Goal: Navigation & Orientation: Find specific page/section

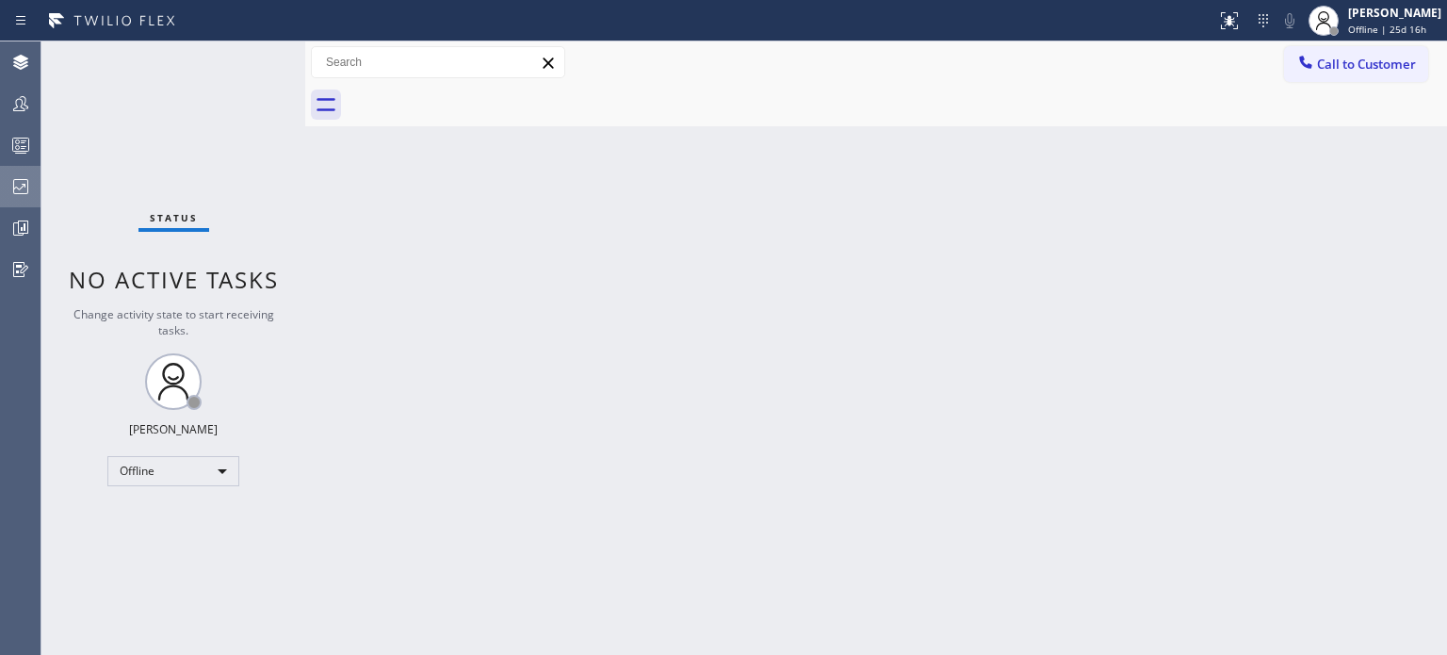
click at [20, 200] on div at bounding box center [20, 187] width 41 height 38
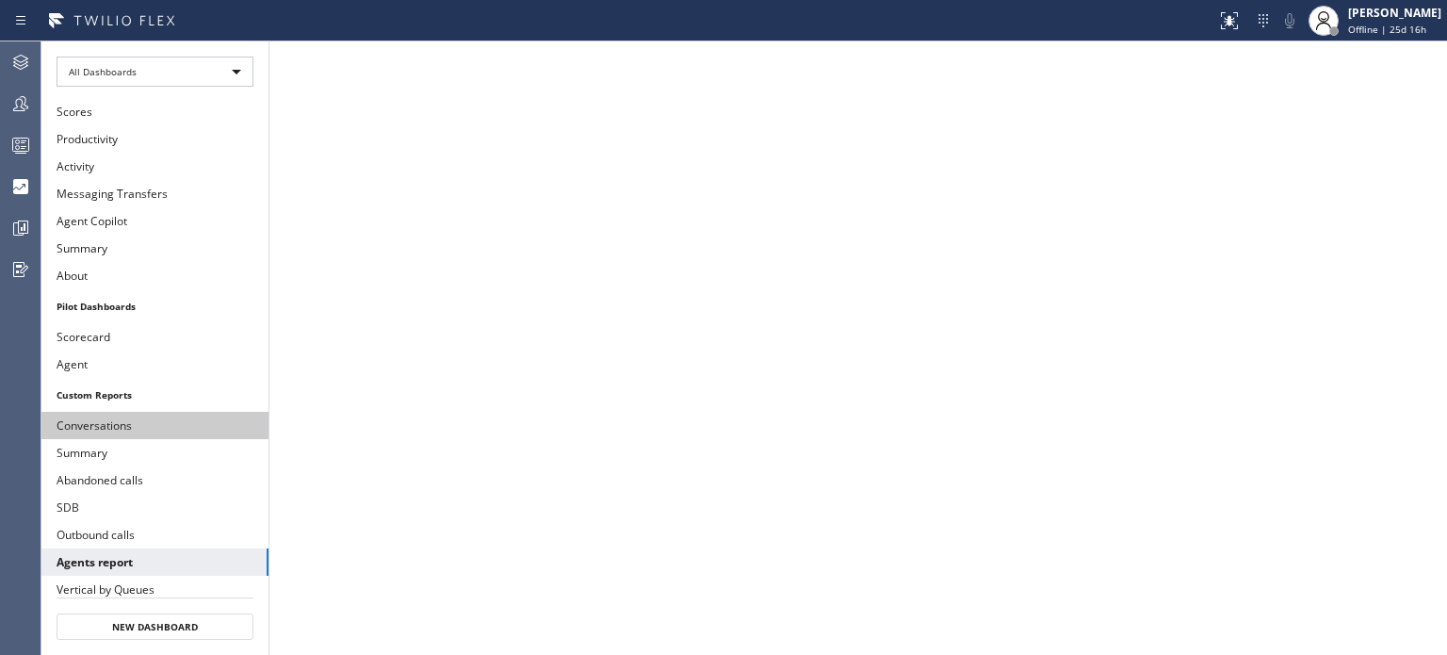
scroll to position [368, 0]
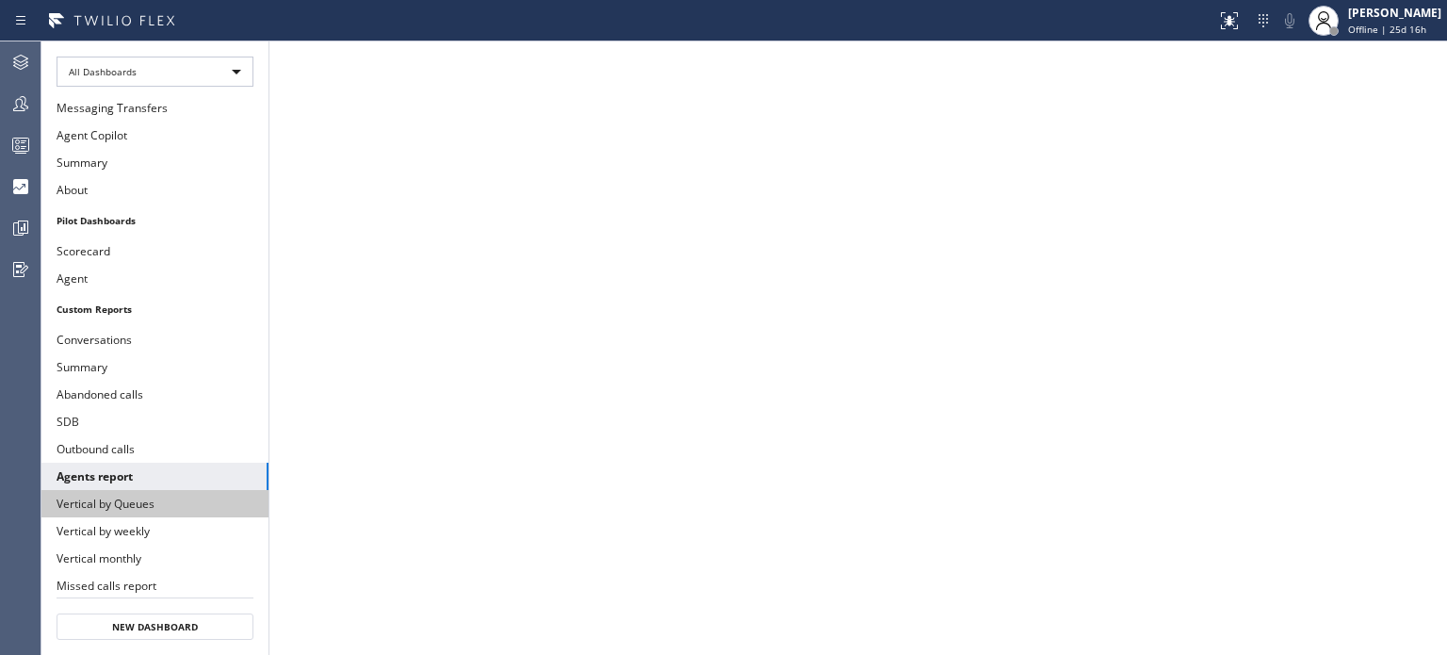
click at [150, 490] on button "Vertical by Queues" at bounding box center [154, 503] width 227 height 27
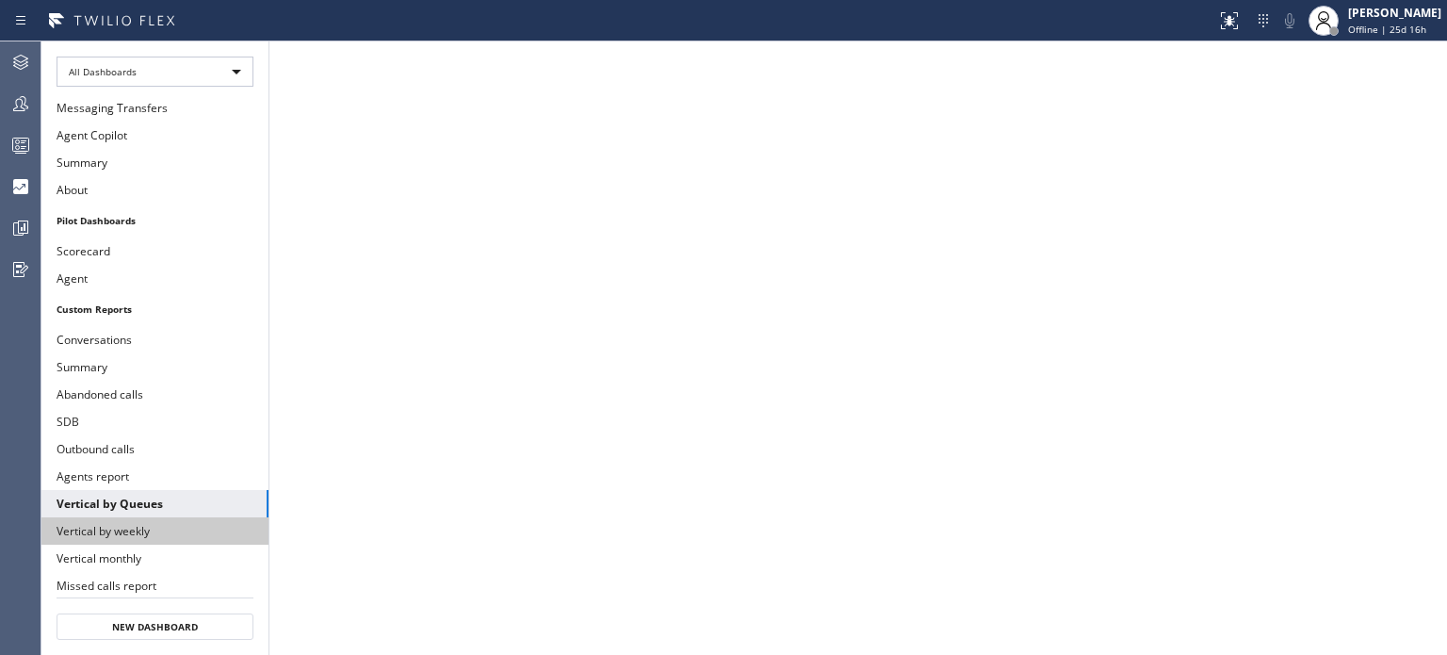
click at [77, 517] on button "Vertical by weekly" at bounding box center [154, 530] width 227 height 27
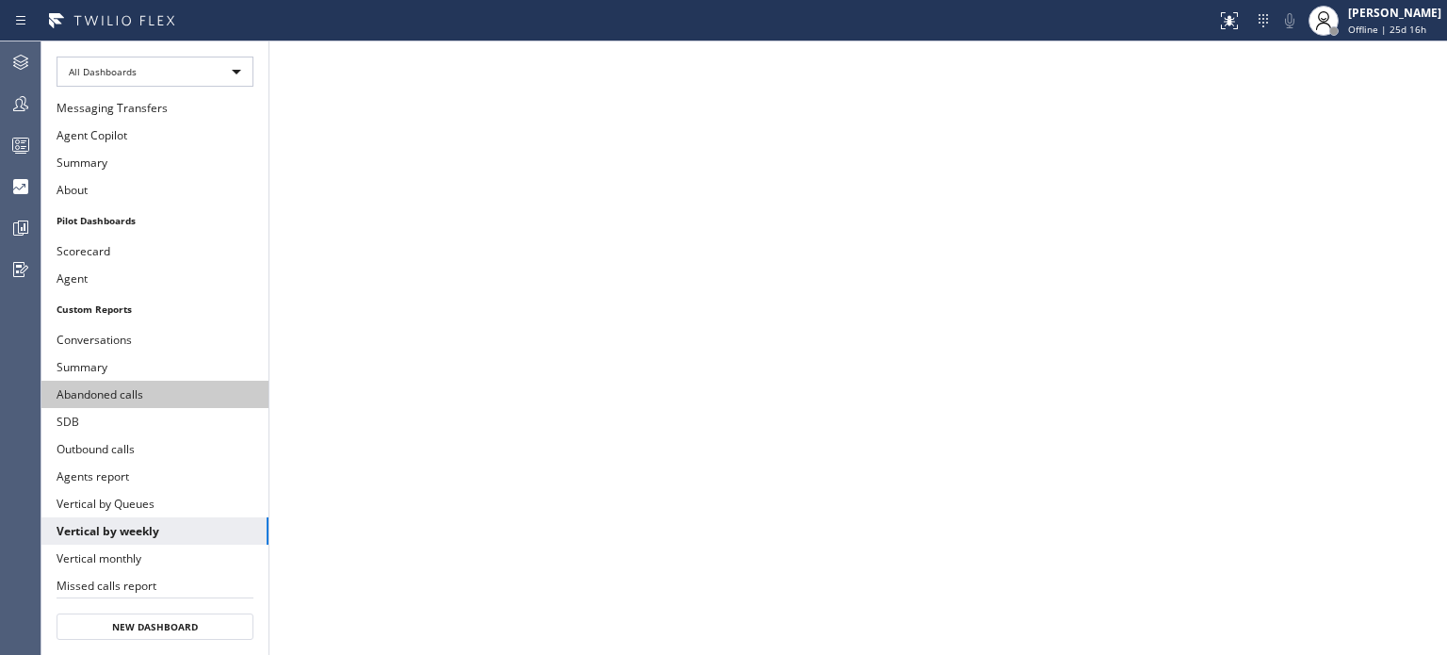
click at [80, 381] on button "Abandoned calls" at bounding box center [154, 394] width 227 height 27
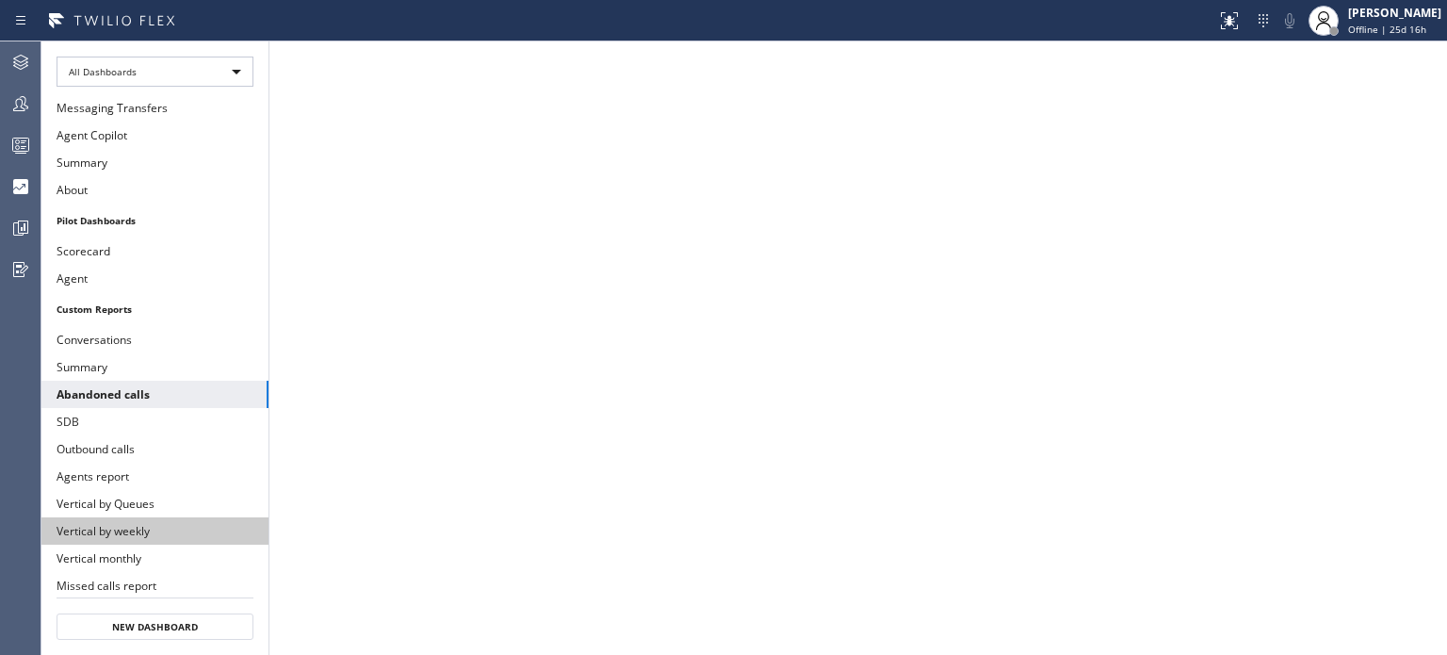
click at [94, 517] on button "Vertical by weekly" at bounding box center [154, 530] width 227 height 27
